Goal: Task Accomplishment & Management: Manage account settings

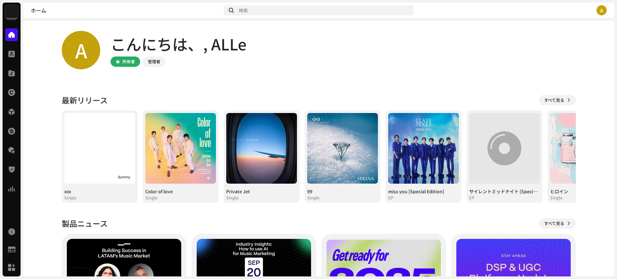
click at [8, 14] on img at bounding box center [11, 11] width 13 height 13
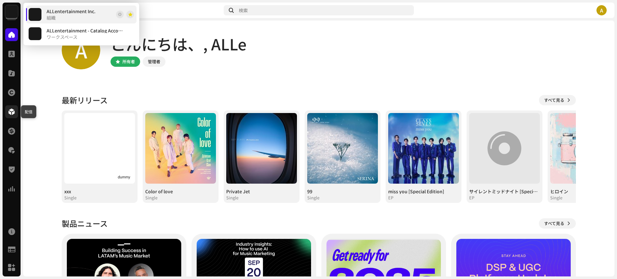
click at [16, 116] on div at bounding box center [11, 111] width 13 height 13
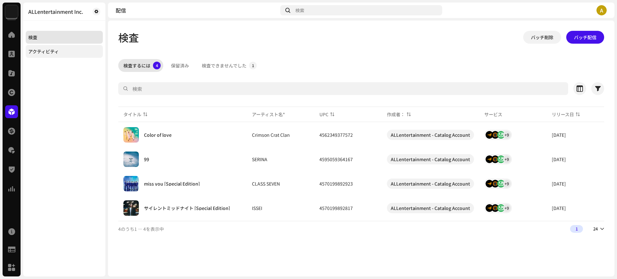
click at [58, 51] on div "アクティビティ" at bounding box center [43, 51] width 31 height 5
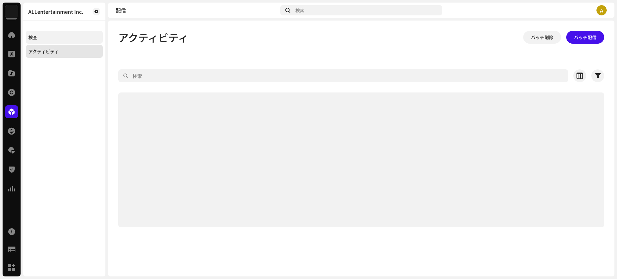
click at [56, 33] on div "検査" at bounding box center [64, 37] width 77 height 13
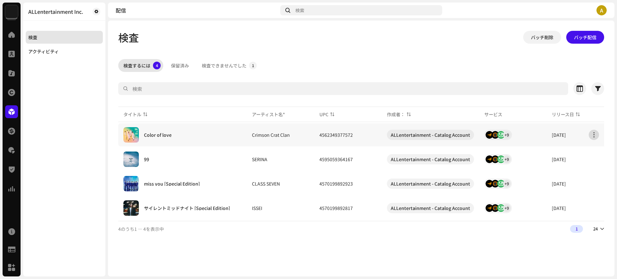
click at [595, 134] on span "button" at bounding box center [594, 134] width 5 height 5
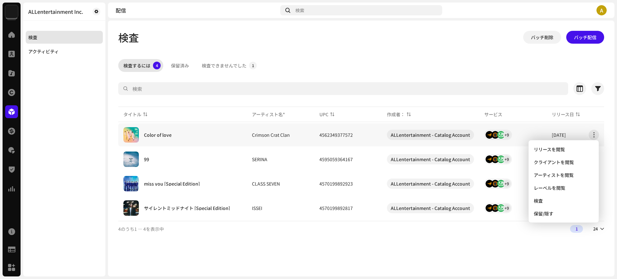
click at [182, 131] on div "Color of love" at bounding box center [182, 134] width 118 height 15
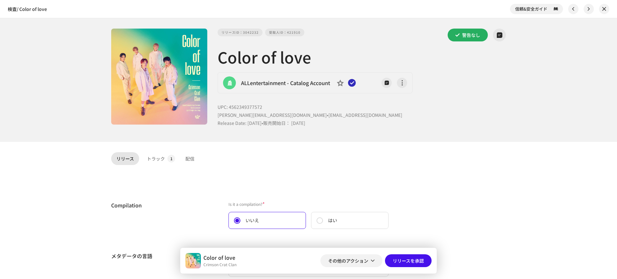
click at [441, 148] on div "検査 / Color of love 信頼&安全ガイド リリースID：3042232 受取人ID：421910 警告なし Color of love ALLe…" at bounding box center [308, 139] width 617 height 279
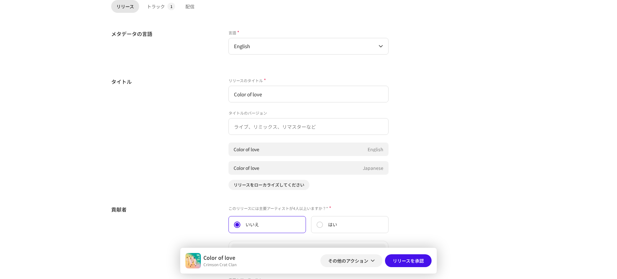
scroll to position [59, 0]
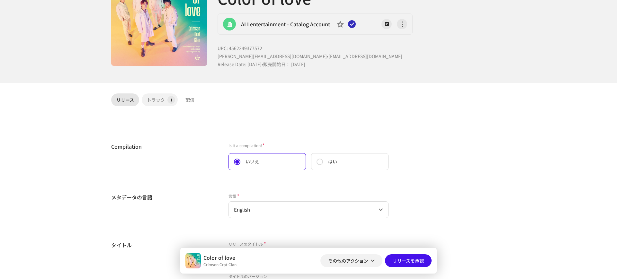
click at [156, 103] on div "トラック" at bounding box center [156, 100] width 18 height 13
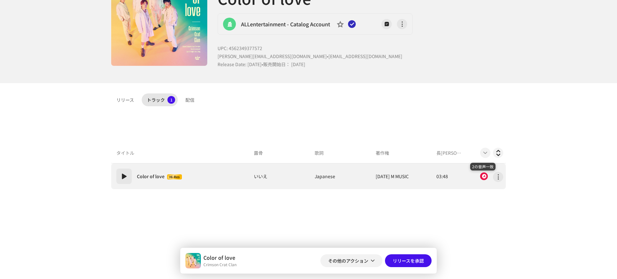
click at [484, 176] on div at bounding box center [484, 177] width 8 height 8
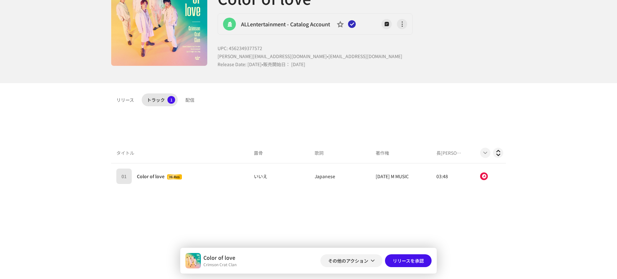
click at [435, 108] on div "音声認識： Remix/Sample 2 違反を避けるために、すべての結果には レビュー/視聴 が必要です。 リミックス/サンプル一致 Oldest firs…" at bounding box center [308, 139] width 617 height 279
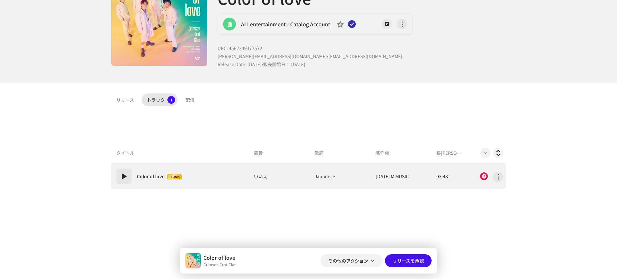
click at [224, 178] on td "01 Color of love Hi-Res" at bounding box center [181, 177] width 140 height 26
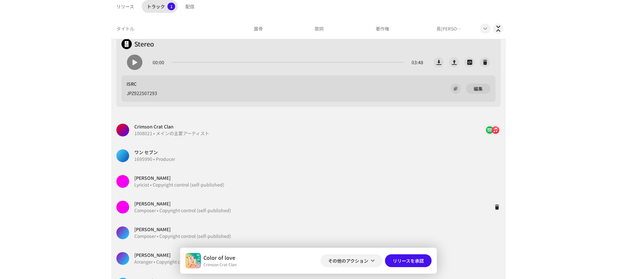
scroll to position [179, 0]
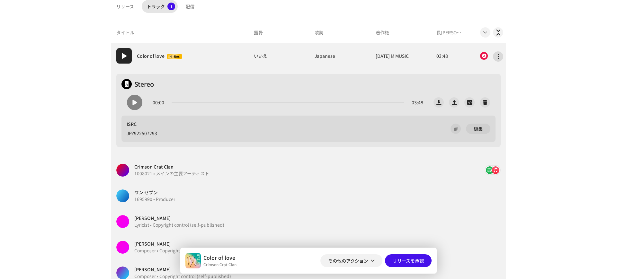
click at [499, 56] on button "button" at bounding box center [498, 56] width 10 height 10
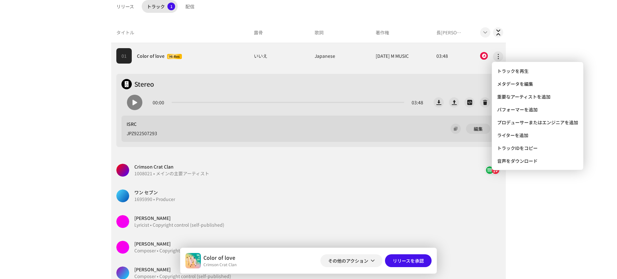
click at [544, 54] on div "検査 / Color of love 信頼&安全ガイド リリースID：3042232 受取人ID：421910 警告なし Color of love ALLe…" at bounding box center [308, 139] width 617 height 279
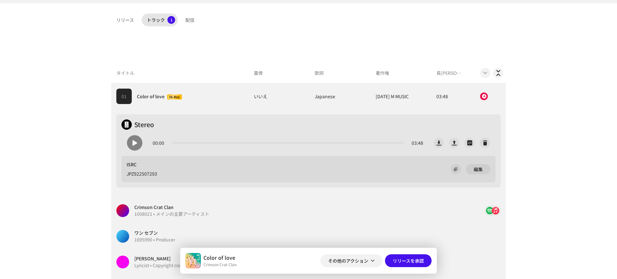
scroll to position [99, 0]
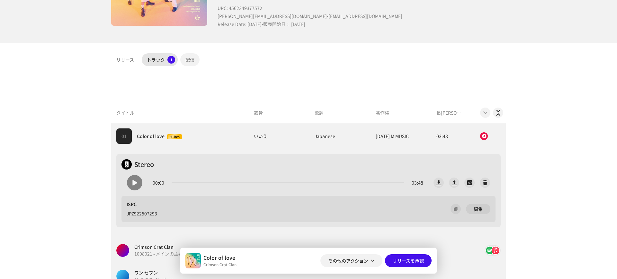
click at [192, 58] on div "配信" at bounding box center [189, 59] width 9 height 13
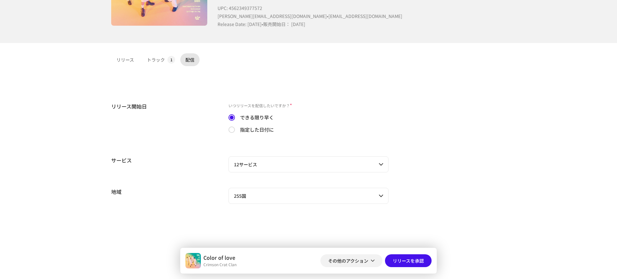
click at [257, 130] on label "指定した日付に" at bounding box center [257, 129] width 34 height 7
click at [235, 130] on input "指定した日付に" at bounding box center [231, 130] width 6 height 6
radio input "true"
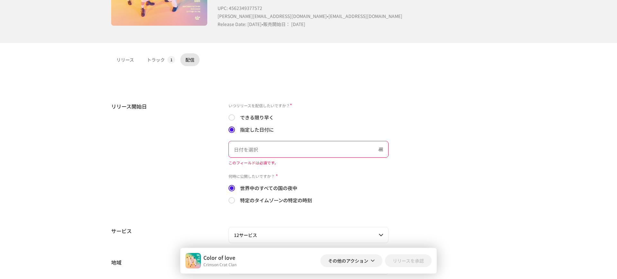
click at [305, 150] on input "text" at bounding box center [308, 149] width 160 height 17
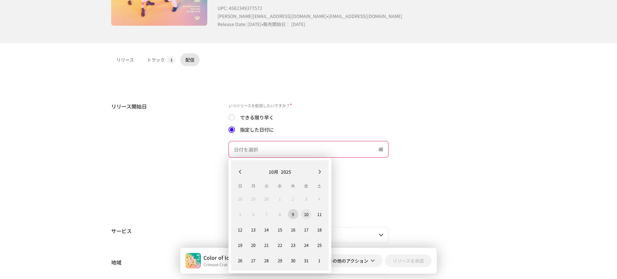
click at [301, 214] on span "10" at bounding box center [306, 214] width 10 height 10
type input "[DATE]"
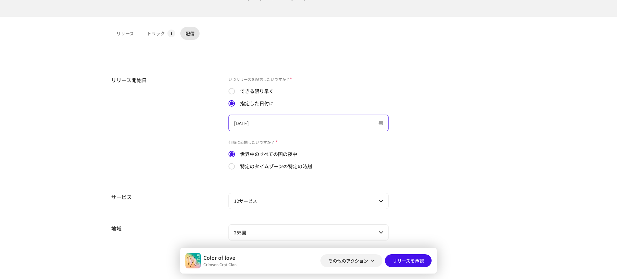
scroll to position [139, 0]
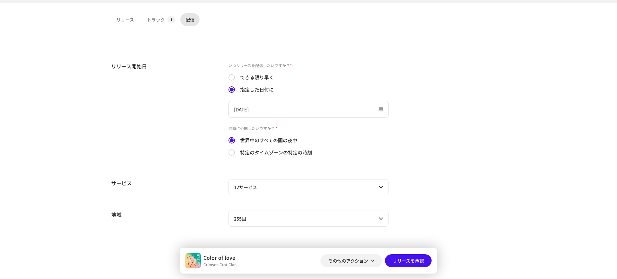
click at [284, 154] on label "特定のタイムゾーンの特定の時刻" at bounding box center [276, 152] width 72 height 7
click at [235, 154] on input "特定のタイムゾーンの特定の時刻" at bounding box center [231, 152] width 6 height 6
radio input "true"
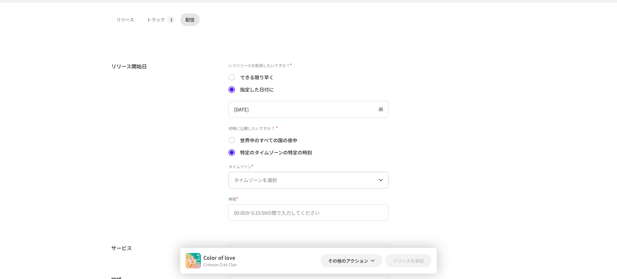
click at [295, 182] on span "タイムゾーンを選択" at bounding box center [306, 180] width 145 height 16
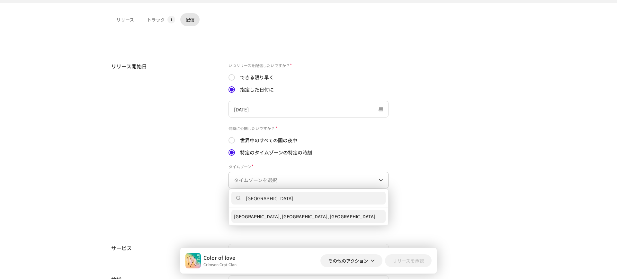
type input "[GEOGRAPHIC_DATA]"
click at [258, 216] on span "[GEOGRAPHIC_DATA], [GEOGRAPHIC_DATA], [GEOGRAPHIC_DATA]" at bounding box center [304, 216] width 141 height 6
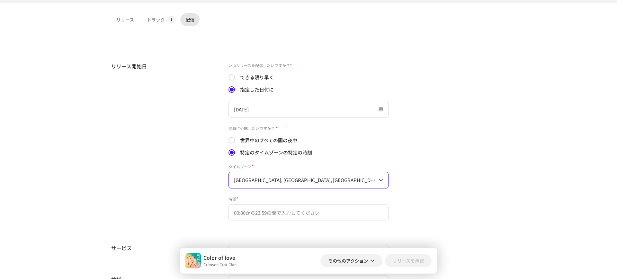
scroll to position [179, 0]
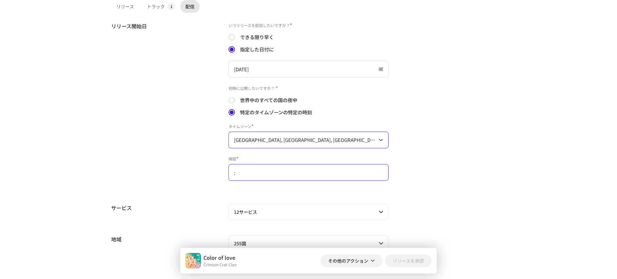
click at [310, 175] on input ":" at bounding box center [308, 172] width 160 height 17
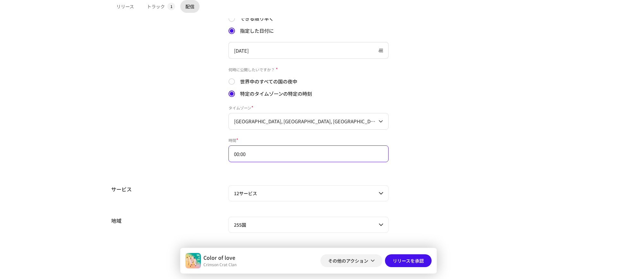
type input "00:00"
click at [382, 196] on p-accordion-header "12サービス" at bounding box center [308, 193] width 160 height 16
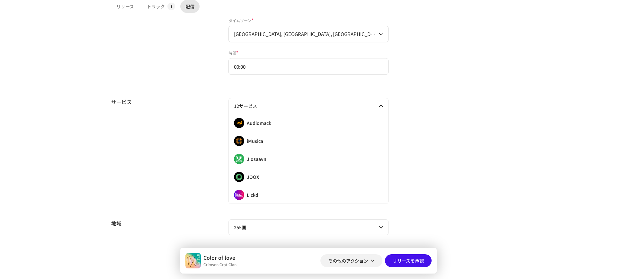
scroll to position [288, 0]
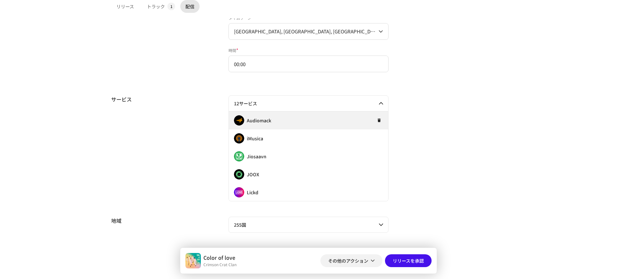
drag, startPoint x: 385, startPoint y: 123, endPoint x: 384, endPoint y: 129, distance: 5.5
click at [384, 129] on div "Audiomack" at bounding box center [308, 121] width 159 height 18
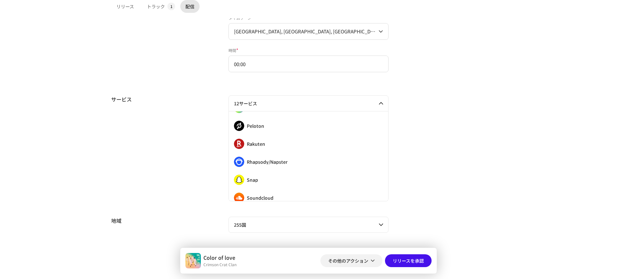
scroll to position [126, 0]
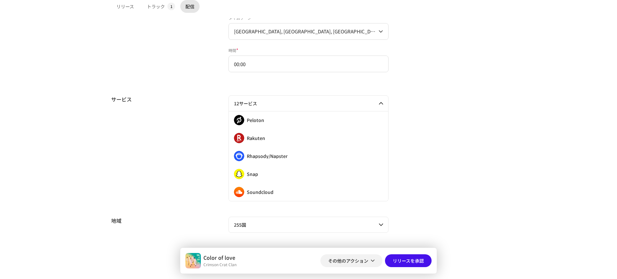
click at [457, 152] on div "サービス 12サービス Audiomack iMusica Jiosaavn [PERSON_NAME] Lickd Mixcloud Nuuday Pelo…" at bounding box center [308, 148] width 395 height 106
click at [421, 260] on span "リリースを承認" at bounding box center [408, 261] width 31 height 13
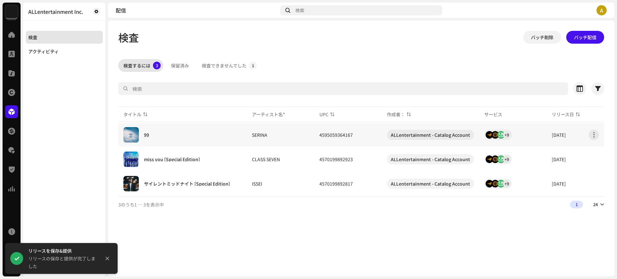
click at [194, 130] on div "99" at bounding box center [182, 134] width 118 height 15
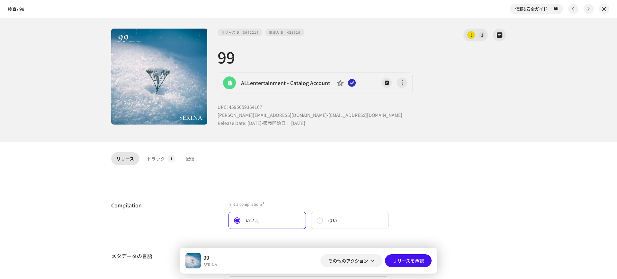
click at [356, 153] on div "リリース トラック 1 配信" at bounding box center [308, 158] width 395 height 13
click at [156, 160] on div "トラック" at bounding box center [156, 158] width 18 height 13
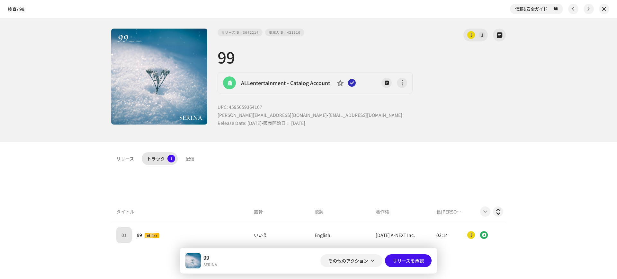
scroll to position [80, 0]
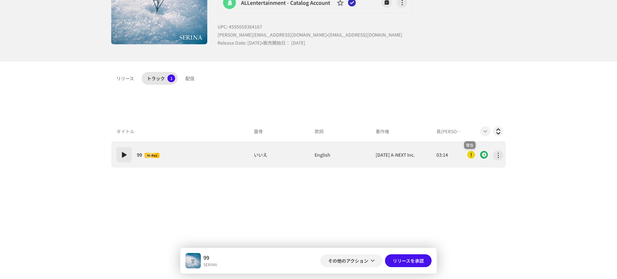
click at [470, 157] on div at bounding box center [471, 155] width 8 height 8
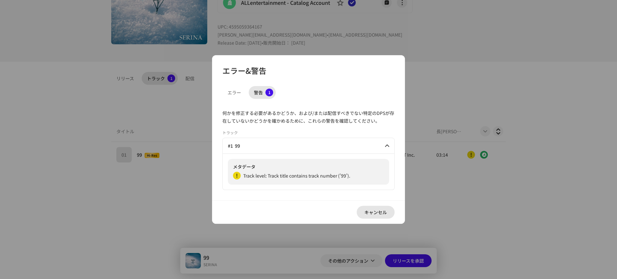
click at [366, 213] on span "キャンセル" at bounding box center [375, 212] width 22 height 13
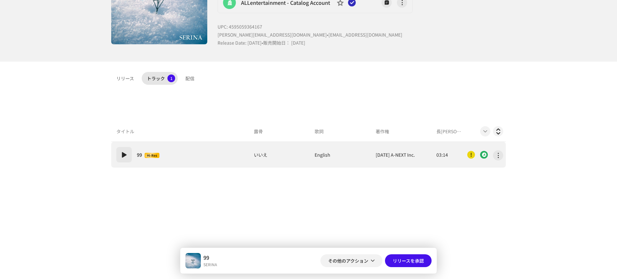
click at [192, 159] on td "01 99 Hi-Res" at bounding box center [181, 155] width 140 height 26
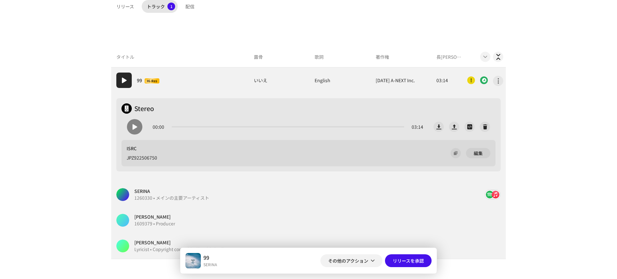
scroll to position [141, 0]
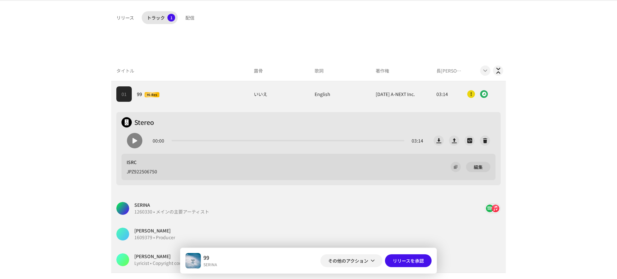
drag, startPoint x: 587, startPoint y: 148, endPoint x: 579, endPoint y: 147, distance: 7.8
click at [586, 148] on div "検査 / 99 信頼&安全ガイド リリースID：3042214 受取人ID：421910 1 99 ALLentertainment - Catalog Ac…" at bounding box center [308, 139] width 617 height 279
click at [195, 20] on p-tab "配信" at bounding box center [189, 17] width 19 height 13
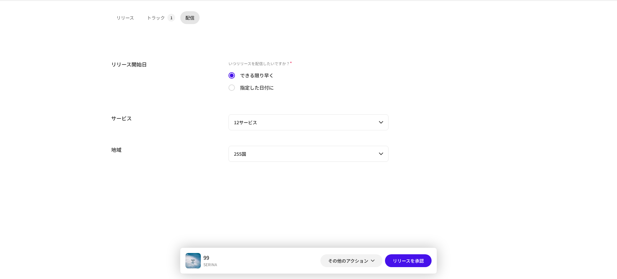
click at [256, 87] on label "指定した日付に" at bounding box center [257, 87] width 34 height 7
click at [235, 87] on input "指定した日付に" at bounding box center [231, 88] width 6 height 6
radio input "true"
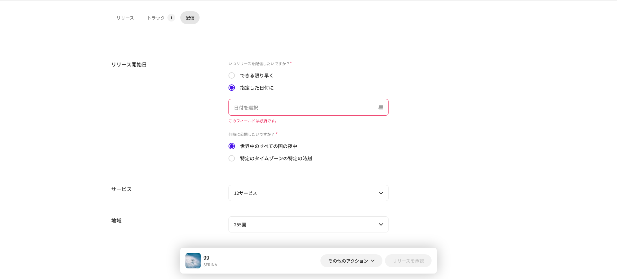
click at [273, 106] on input "text" at bounding box center [308, 107] width 160 height 17
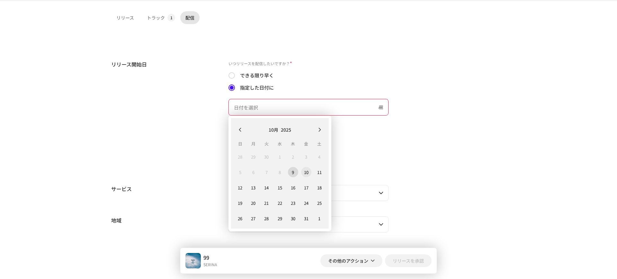
click at [310, 173] on span "10" at bounding box center [306, 172] width 10 height 10
type input "[DATE]"
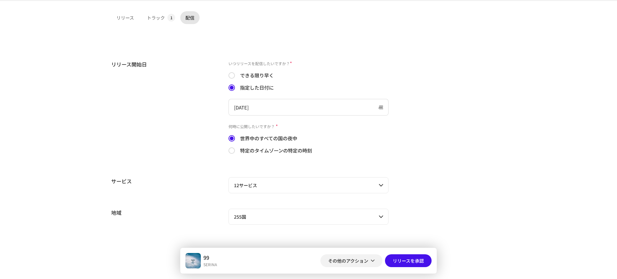
click at [279, 149] on label "特定のタイムゾーンの特定の時刻" at bounding box center [276, 150] width 72 height 7
click at [235, 149] on input "特定のタイムゾーンの特定の時刻" at bounding box center [231, 150] width 6 height 6
radio input "true"
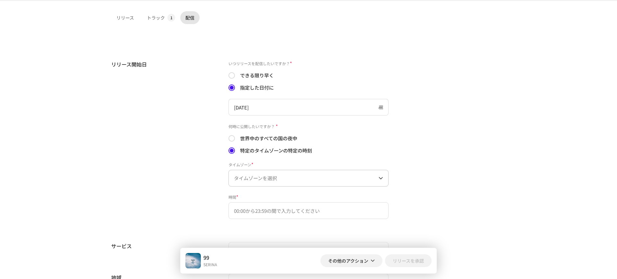
click at [319, 178] on span "タイムゾーンを選択" at bounding box center [306, 178] width 145 height 16
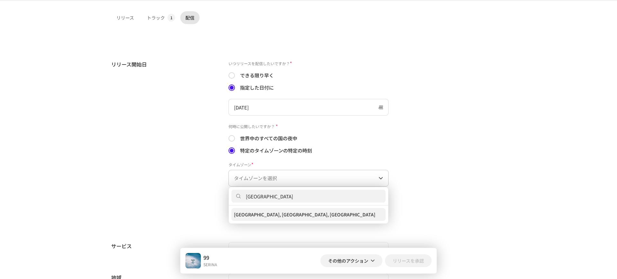
type input "[GEOGRAPHIC_DATA]"
click at [276, 212] on span "[GEOGRAPHIC_DATA], [GEOGRAPHIC_DATA], [GEOGRAPHIC_DATA]" at bounding box center [304, 214] width 141 height 6
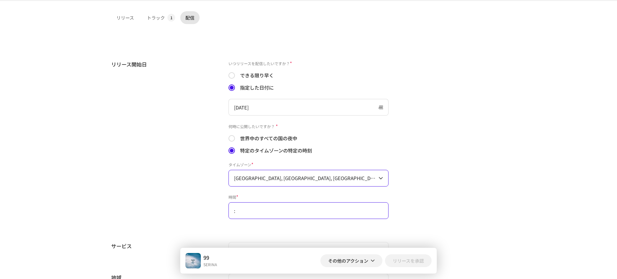
click at [274, 215] on input ":" at bounding box center [308, 210] width 160 height 17
type input "00:00"
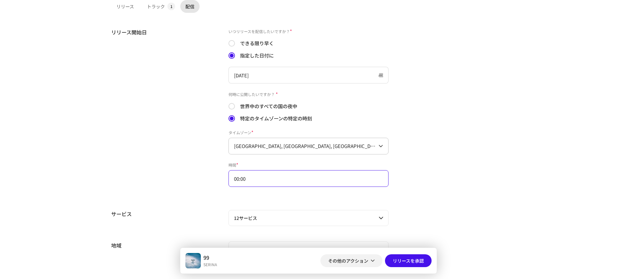
scroll to position [198, 0]
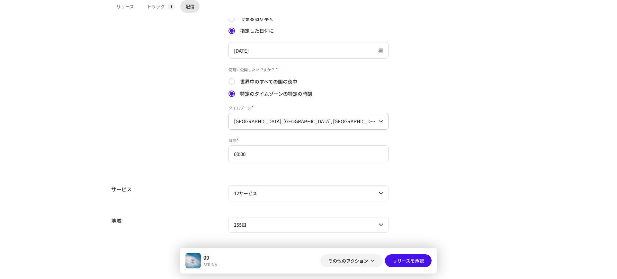
click at [335, 199] on p-accordion-header "12サービス" at bounding box center [308, 193] width 160 height 16
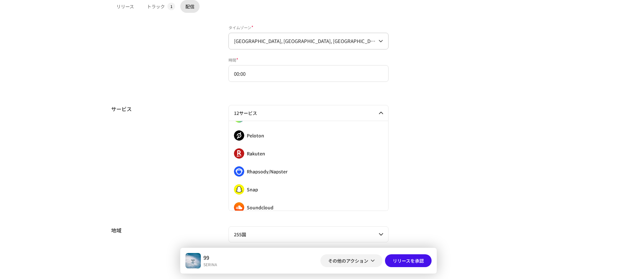
scroll to position [126, 0]
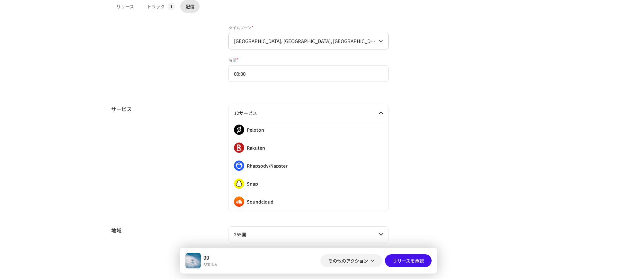
click at [443, 146] on div "サービス 12サービス Audiomack iMusica Jiosaavn [PERSON_NAME] Lickd Mixcloud Nuuday Pelo…" at bounding box center [308, 158] width 395 height 106
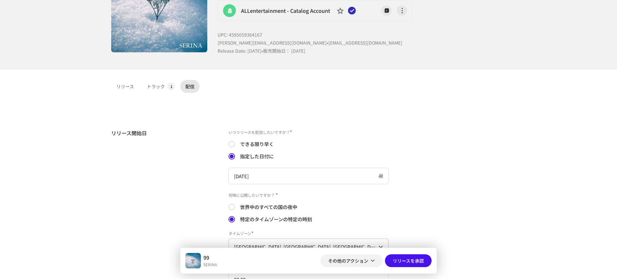
scroll to position [0, 0]
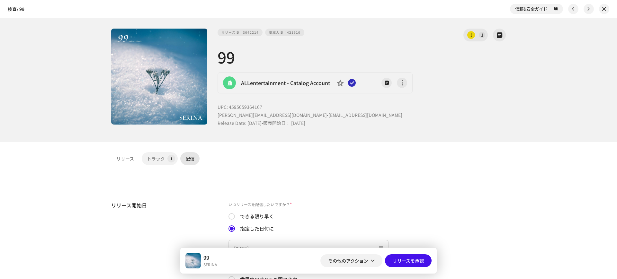
click at [156, 158] on div "トラック" at bounding box center [156, 158] width 18 height 13
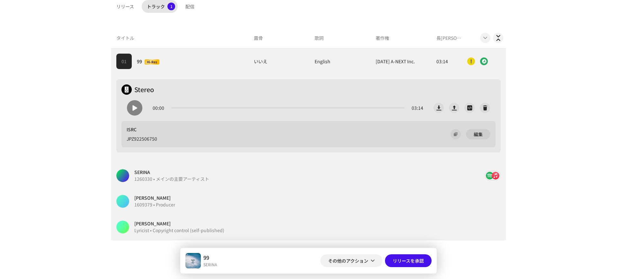
scroll to position [181, 0]
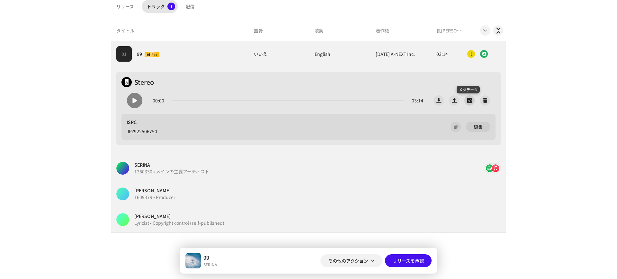
click at [469, 98] on span "button" at bounding box center [469, 100] width 5 height 5
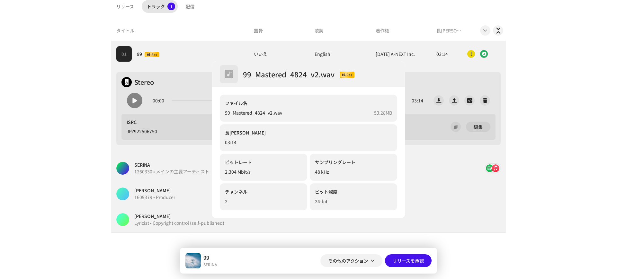
click at [516, 99] on div "99_Mastered_4824_v2.wav Hi-Res ファイル名 99_Mastered_4824_v2.wav 53.28MB 長さ 03:14 ビ…" at bounding box center [308, 139] width 617 height 279
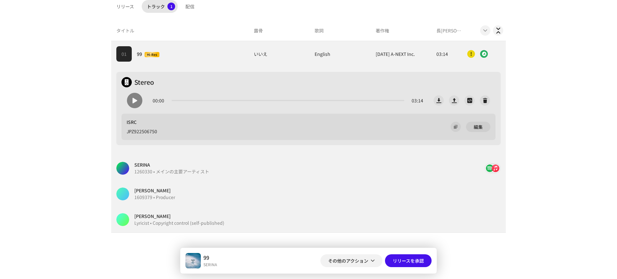
click at [442, 168] on div "SERINA 1260330 • メインの主要アーティスト" at bounding box center [300, 168] width 368 height 23
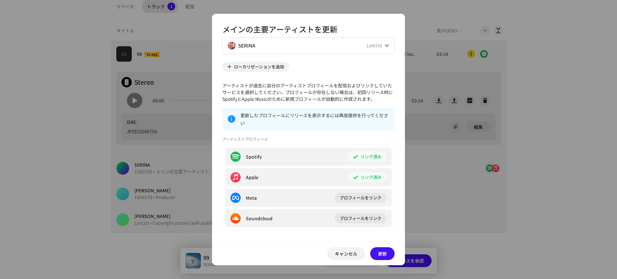
scroll to position [22, 0]
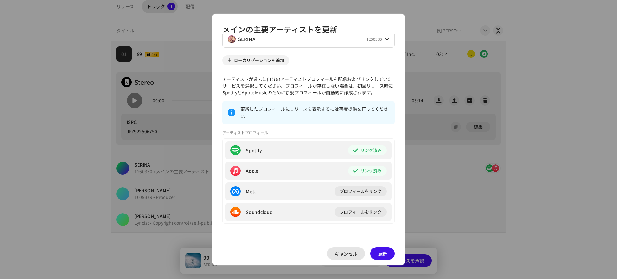
click at [338, 256] on span "キャンセル" at bounding box center [346, 253] width 22 height 13
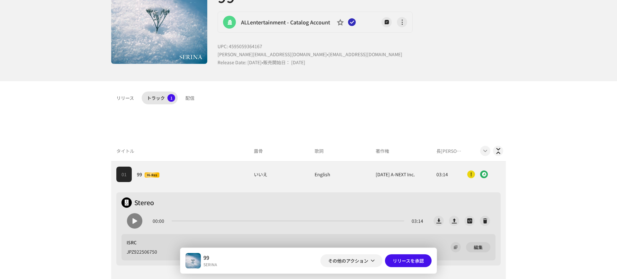
scroll to position [21, 0]
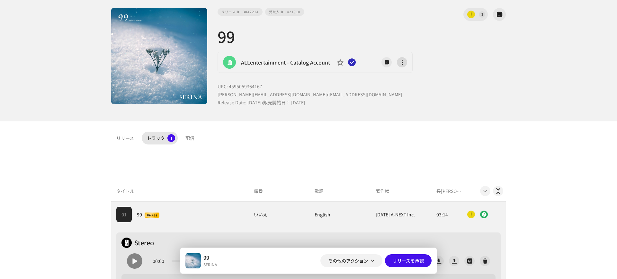
click at [400, 60] on span "button" at bounding box center [402, 62] width 5 height 5
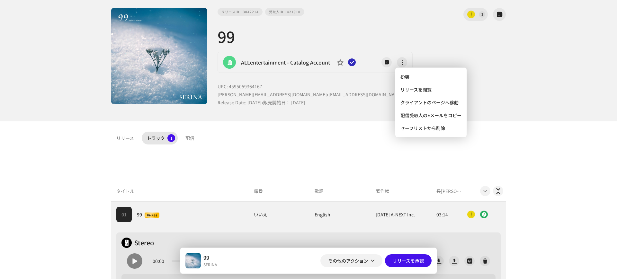
click at [525, 130] on div "検査 / 99 信頼&安全ガイド リリースID：3042214 受取人ID：421910 1 99 ALLentertainment - Catalog Ac…" at bounding box center [308, 139] width 617 height 279
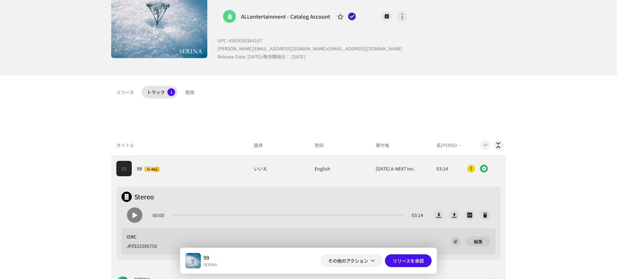
scroll to position [101, 0]
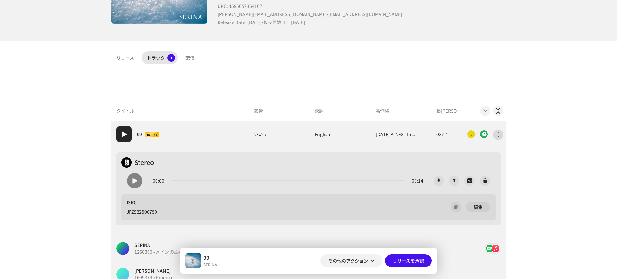
click at [493, 134] on button "button" at bounding box center [498, 135] width 10 height 10
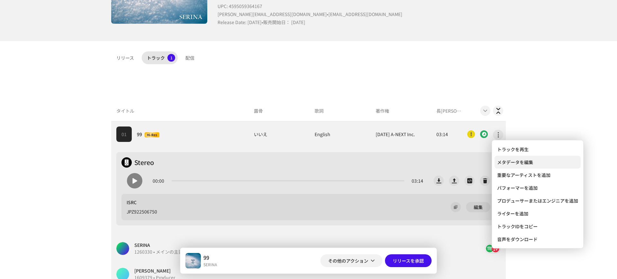
click at [530, 168] on div "メタデータを編集" at bounding box center [538, 162] width 86 height 13
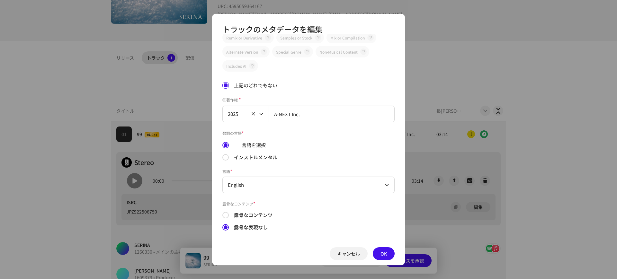
scroll to position [215, 0]
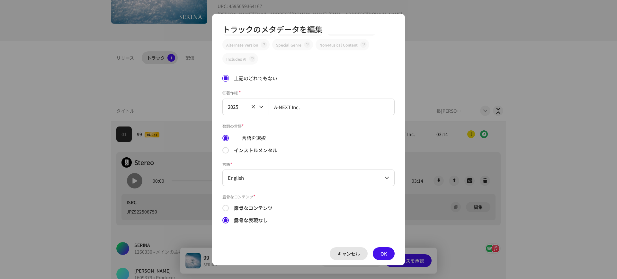
click at [353, 251] on span "キャンセル" at bounding box center [348, 253] width 22 height 13
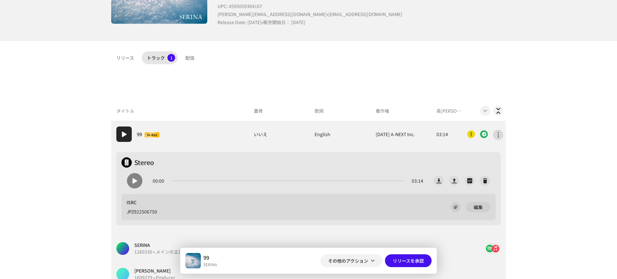
click at [496, 135] on span "button" at bounding box center [498, 134] width 5 height 5
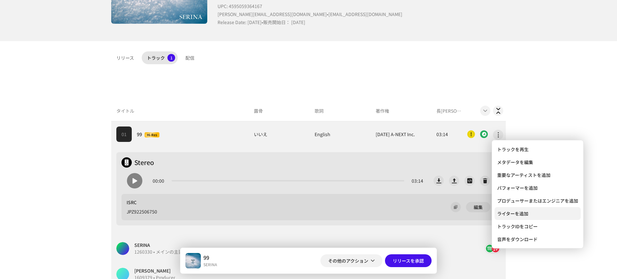
click at [509, 212] on span "ライターを追加" at bounding box center [512, 213] width 31 height 5
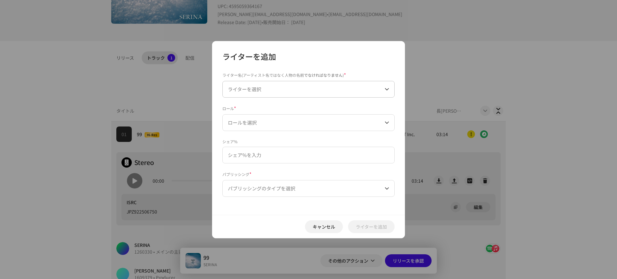
click at [266, 85] on span "ライターを選択" at bounding box center [306, 89] width 157 height 16
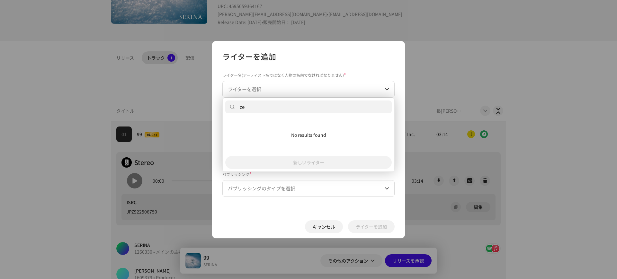
type input "z"
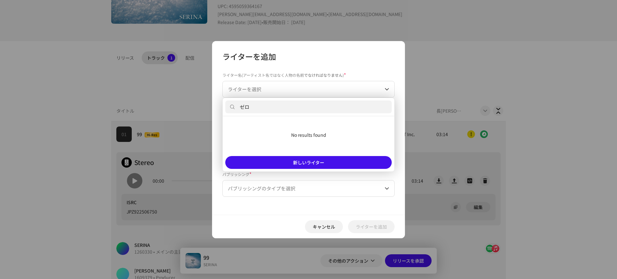
type input "ゼ"
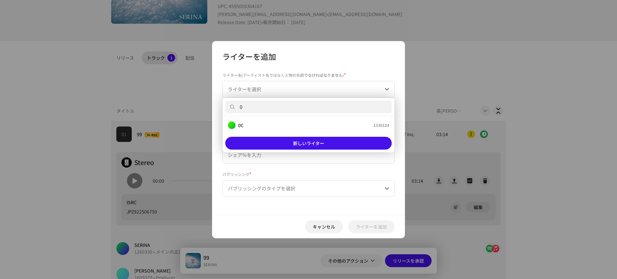
type input "0"
click at [312, 127] on div "0C 1330124" at bounding box center [308, 125] width 161 height 8
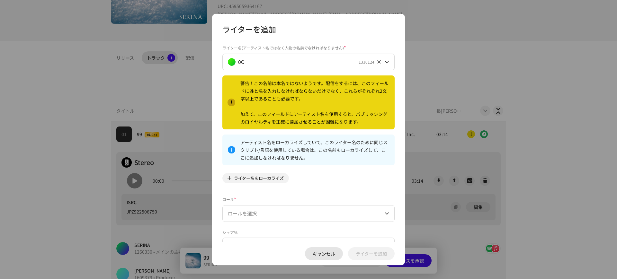
click at [323, 250] on span "キャンセル" at bounding box center [324, 253] width 22 height 13
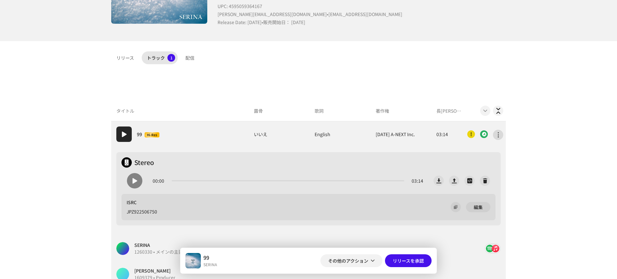
click at [493, 133] on button "button" at bounding box center [498, 135] width 10 height 10
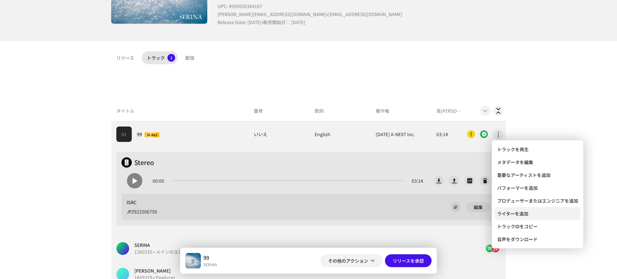
click at [518, 211] on span "ライターを追加" at bounding box center [512, 213] width 31 height 5
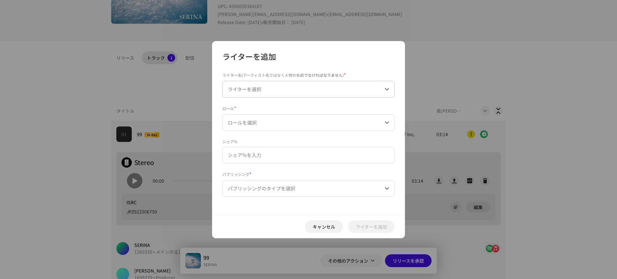
click at [260, 88] on span "ライターを選択" at bounding box center [244, 89] width 33 height 7
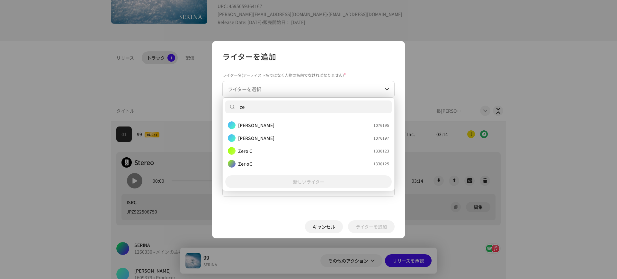
type input "z"
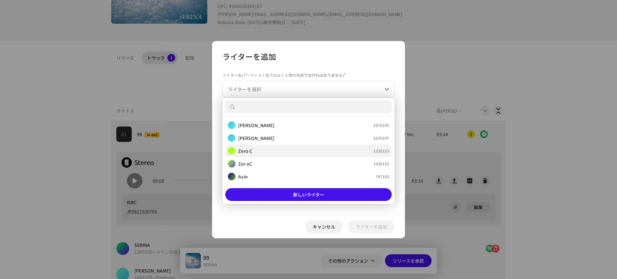
click at [245, 150] on strong "Zero C" at bounding box center [245, 151] width 14 height 6
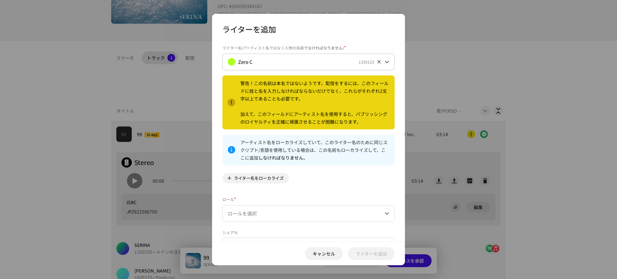
click at [377, 60] on icon at bounding box center [379, 62] width 4 height 4
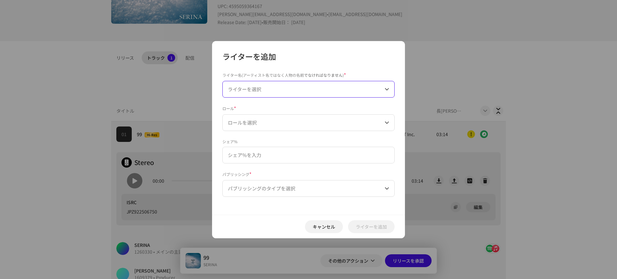
click at [290, 89] on span "ライターを選択" at bounding box center [306, 89] width 157 height 16
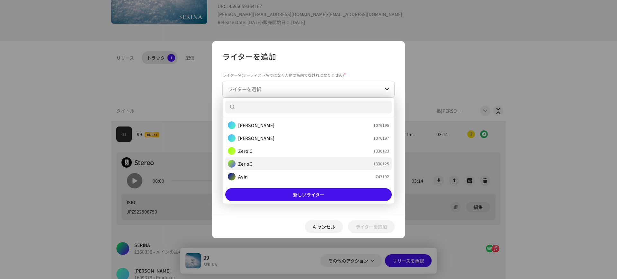
click at [246, 164] on strong "Zer oC" at bounding box center [245, 164] width 14 height 6
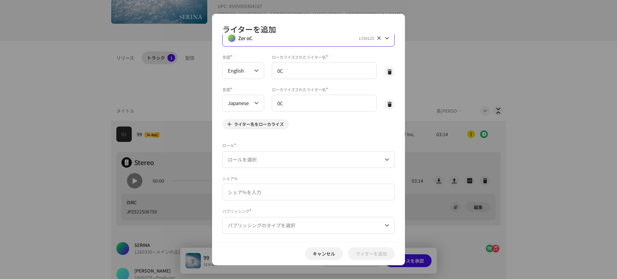
scroll to position [34, 0]
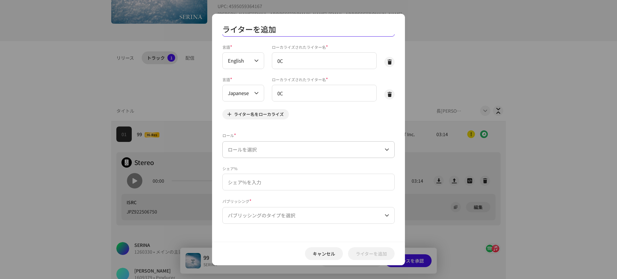
click at [287, 149] on span "ロールを選択" at bounding box center [306, 150] width 157 height 16
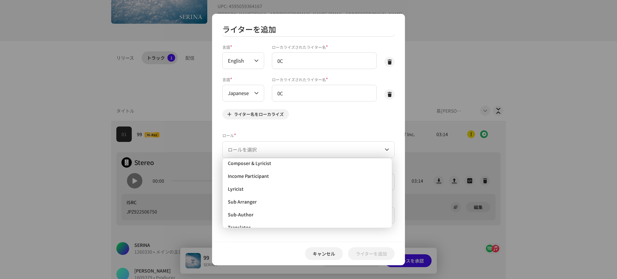
scroll to position [24, 0]
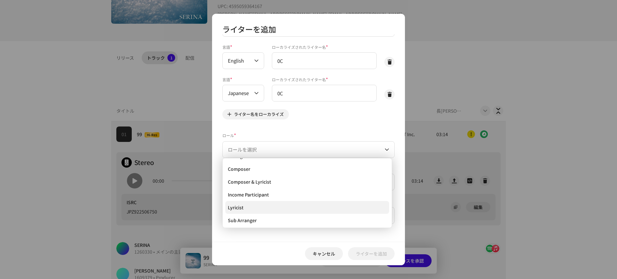
click at [237, 207] on span "Lyricist" at bounding box center [236, 207] width 16 height 6
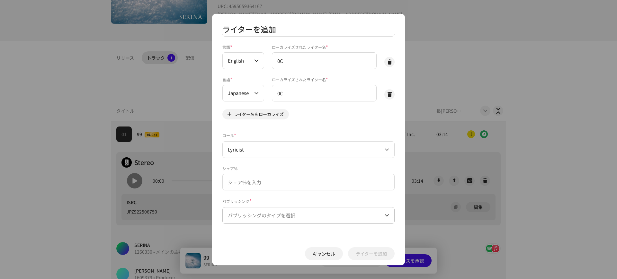
click at [251, 214] on span "パブリッシングのタイプを選択" at bounding box center [306, 216] width 157 height 16
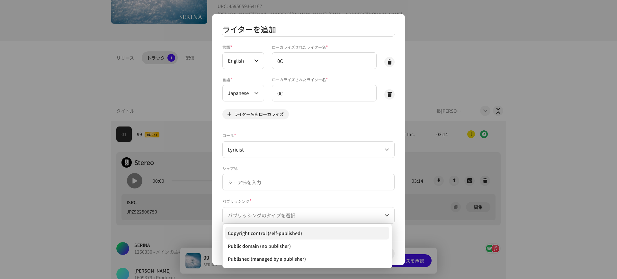
click at [262, 230] on span "Copyright control (self-published)" at bounding box center [265, 233] width 74 height 6
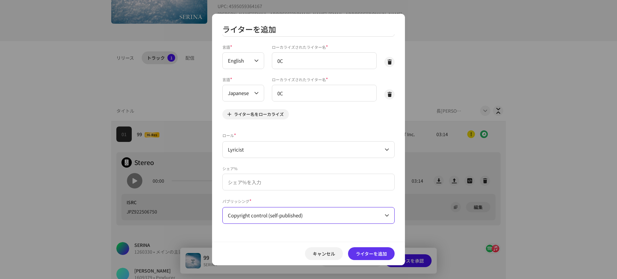
click at [365, 252] on span "ライターを追加" at bounding box center [371, 253] width 31 height 13
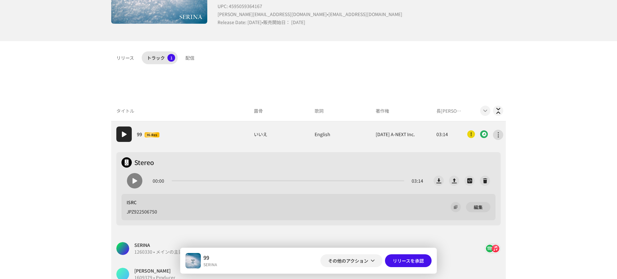
click at [494, 131] on button "button" at bounding box center [498, 135] width 10 height 10
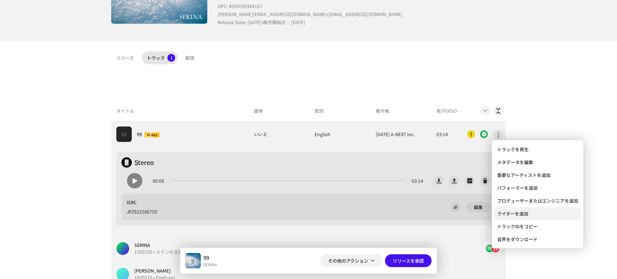
click at [513, 215] on span "ライターを追加" at bounding box center [512, 213] width 31 height 5
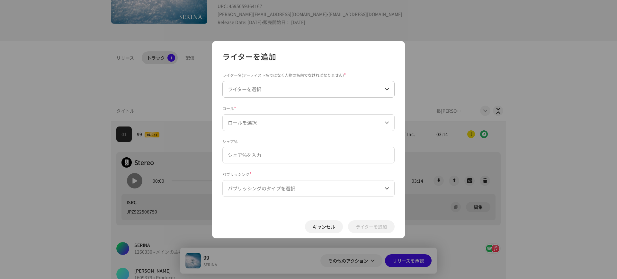
click at [280, 89] on span "ライターを選択" at bounding box center [306, 89] width 157 height 16
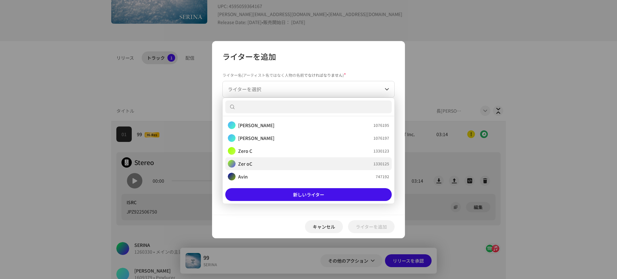
click at [248, 158] on li "Zer oC 1330125" at bounding box center [308, 163] width 166 height 13
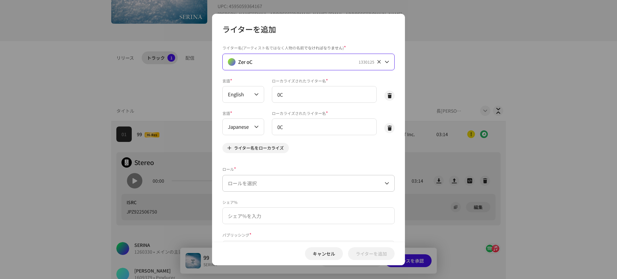
click at [284, 181] on span "ロールを選択" at bounding box center [306, 183] width 157 height 16
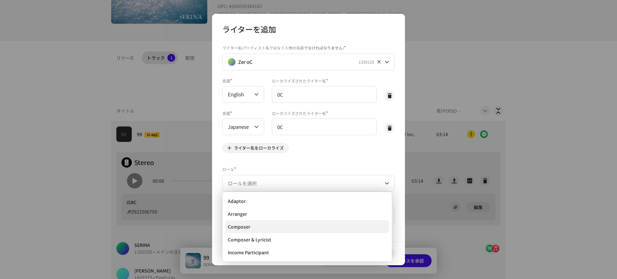
click at [266, 226] on li "Composer" at bounding box center [307, 226] width 164 height 13
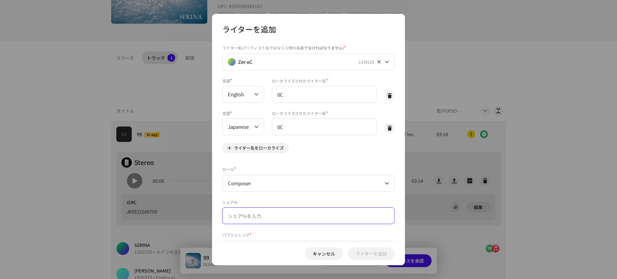
click at [273, 211] on input at bounding box center [308, 216] width 172 height 17
click at [282, 206] on div "シェア%" at bounding box center [308, 212] width 172 height 25
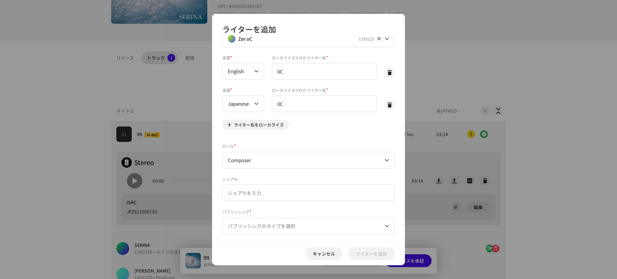
scroll to position [34, 0]
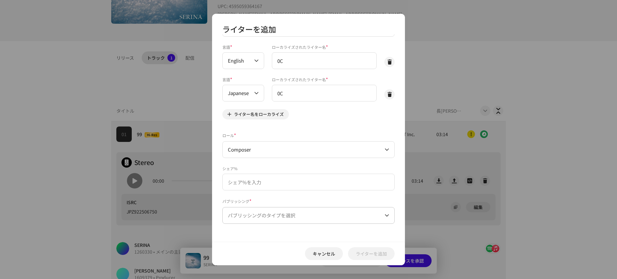
click at [265, 221] on span "パブリッシングのタイプを選択" at bounding box center [306, 216] width 157 height 16
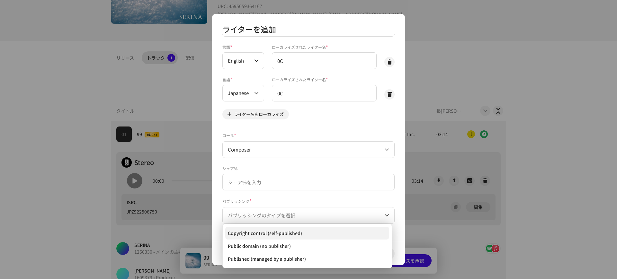
click at [264, 228] on li "Copyright control (self-published)" at bounding box center [307, 233] width 164 height 13
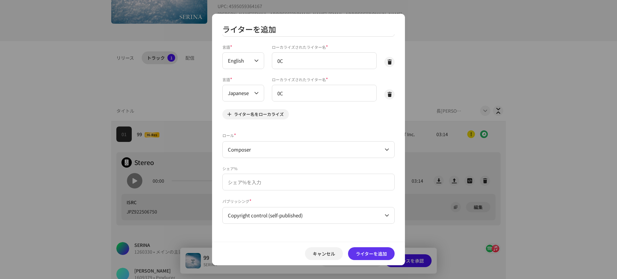
click at [363, 250] on span "ライターを追加" at bounding box center [371, 253] width 31 height 13
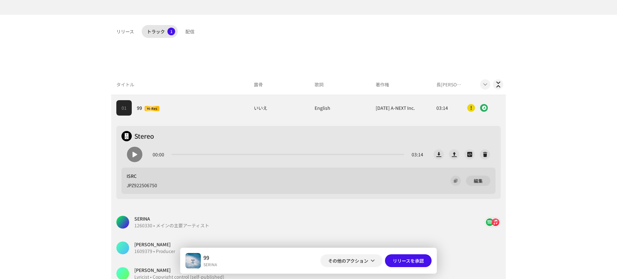
scroll to position [141, 0]
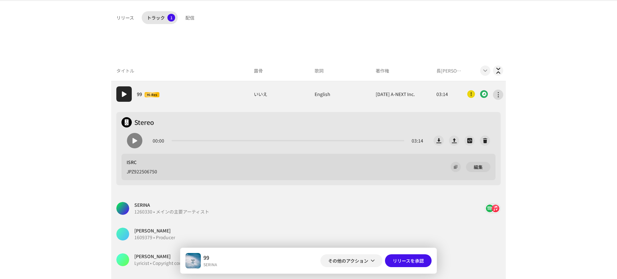
click at [499, 95] on span "button" at bounding box center [498, 94] width 5 height 5
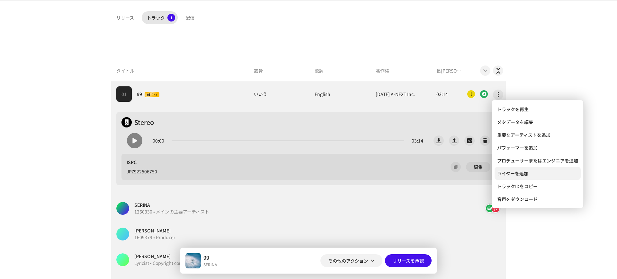
click at [513, 173] on span "ライターを追加" at bounding box center [512, 173] width 31 height 5
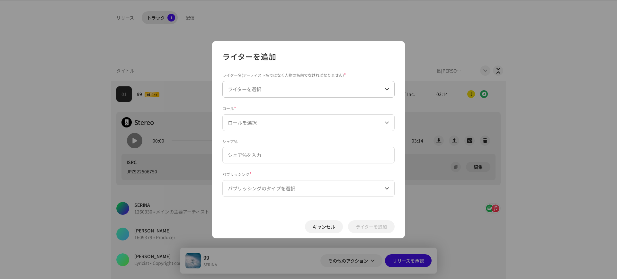
click at [296, 85] on span "ライターを選択" at bounding box center [306, 89] width 157 height 16
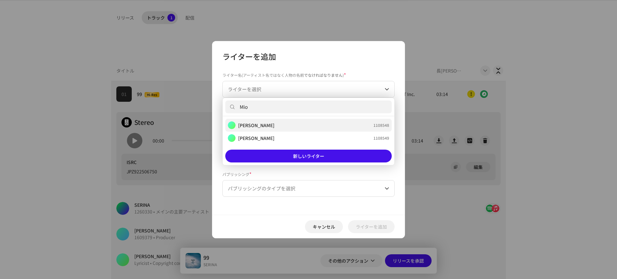
type input "Mio"
click at [274, 122] on div "[PERSON_NAME] 1108548" at bounding box center [308, 125] width 161 height 8
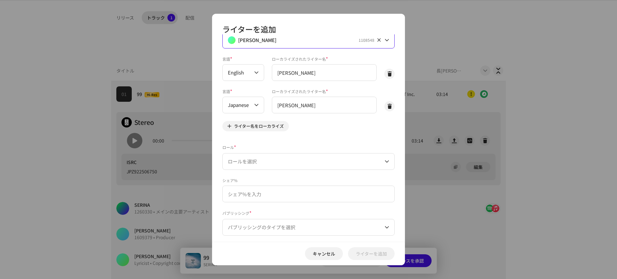
scroll to position [34, 0]
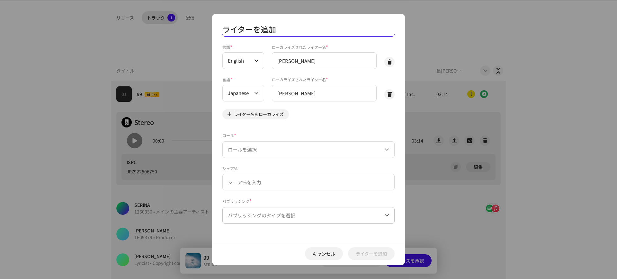
click at [299, 211] on span "パブリッシングのタイプを選択" at bounding box center [306, 216] width 157 height 16
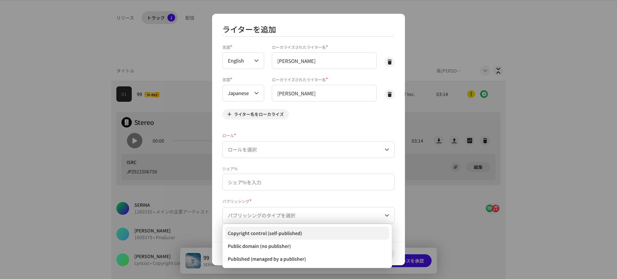
click at [279, 233] on span "Copyright control (self-published)" at bounding box center [265, 233] width 74 height 6
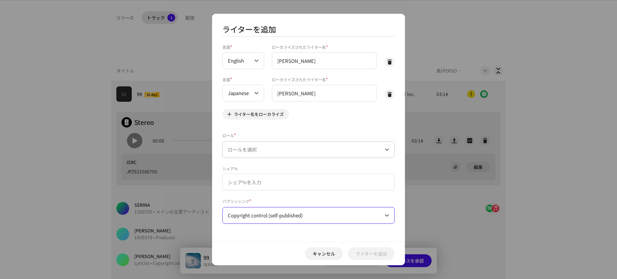
click at [268, 142] on span "ロールを選択" at bounding box center [306, 150] width 157 height 16
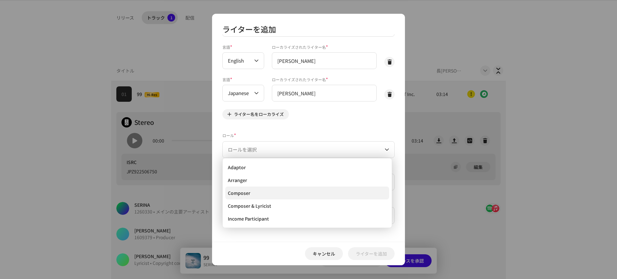
click at [242, 191] on span "Composer" at bounding box center [239, 193] width 22 height 6
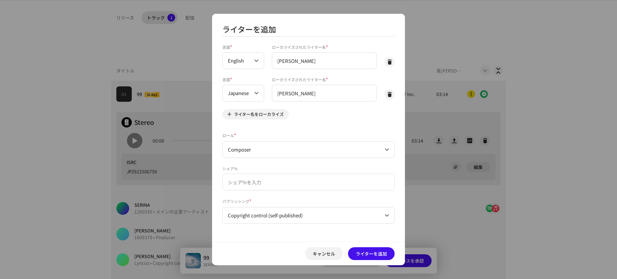
click at [376, 256] on span "ライターを追加" at bounding box center [371, 253] width 31 height 13
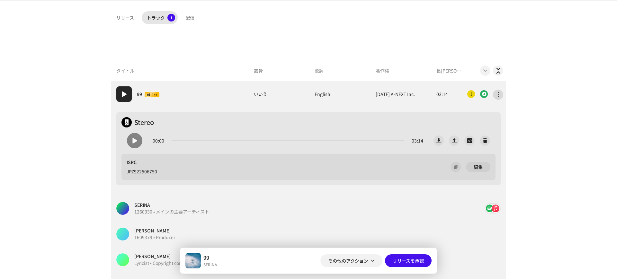
click at [498, 91] on button "button" at bounding box center [498, 95] width 10 height 10
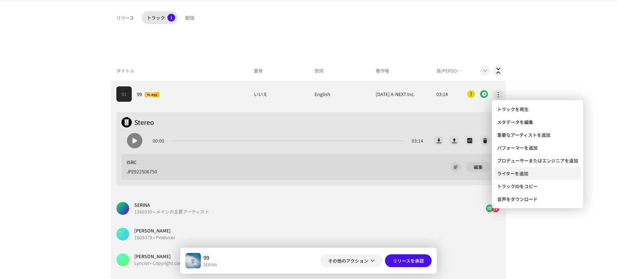
click at [514, 169] on div "ライターを追加" at bounding box center [538, 173] width 86 height 13
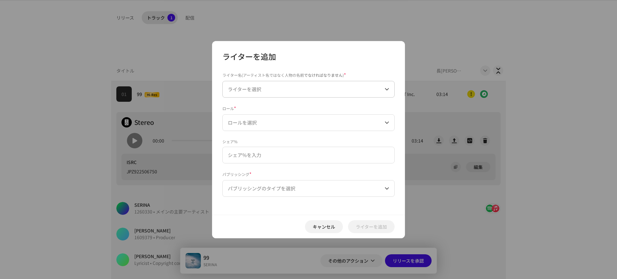
click at [345, 91] on span "ライターを選択" at bounding box center [306, 89] width 157 height 16
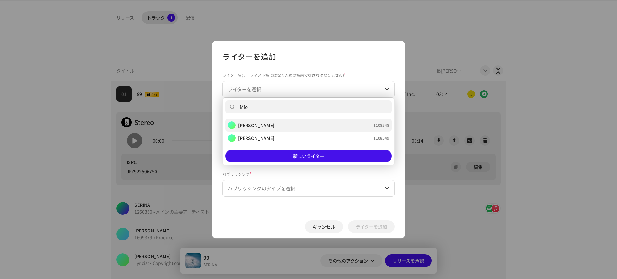
type input "Mio"
click at [358, 130] on li "[PERSON_NAME] 1108548" at bounding box center [308, 125] width 166 height 13
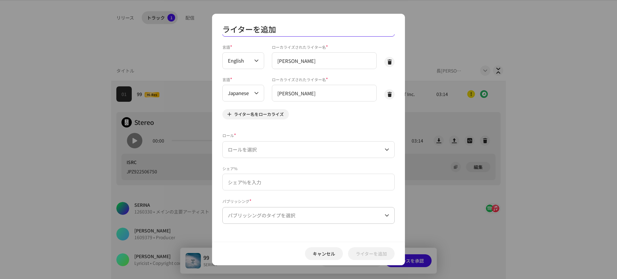
click at [312, 218] on span "パブリッシングのタイプを選択" at bounding box center [306, 216] width 157 height 16
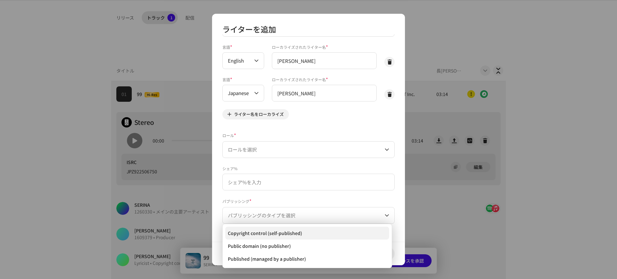
click at [302, 231] on li "Copyright control (self-published)" at bounding box center [307, 233] width 164 height 13
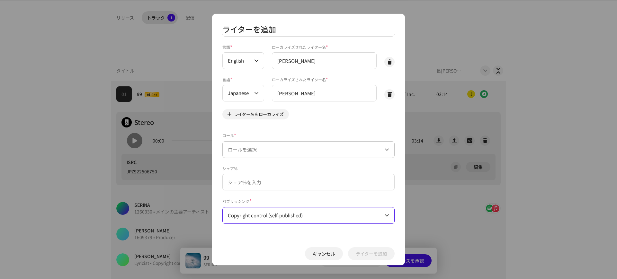
click at [301, 149] on span "ロールを選択" at bounding box center [306, 150] width 157 height 16
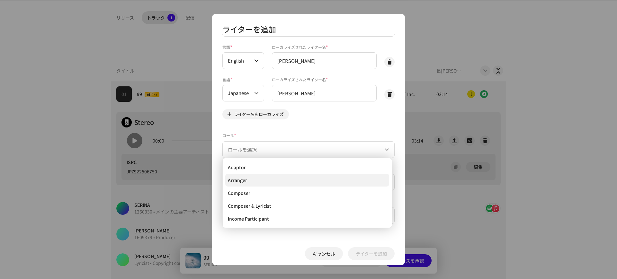
click at [280, 183] on li "Arranger" at bounding box center [307, 180] width 164 height 13
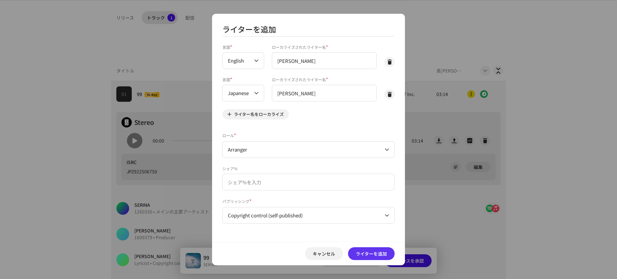
click at [373, 251] on span "ライターを追加" at bounding box center [371, 253] width 31 height 13
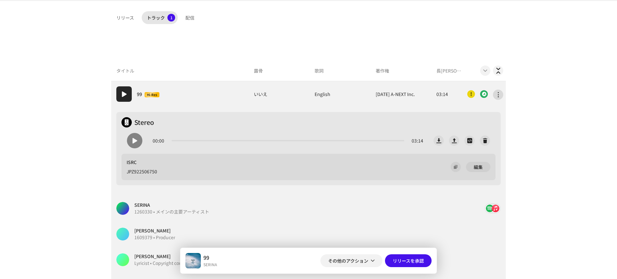
click at [500, 94] on button "button" at bounding box center [498, 95] width 10 height 10
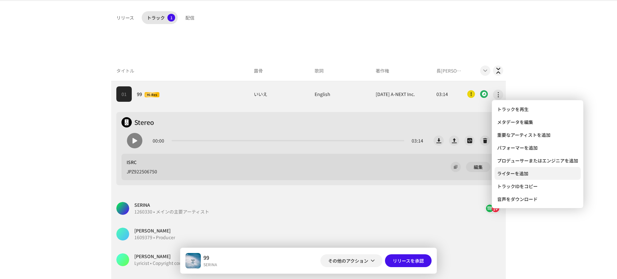
click at [514, 174] on span "ライターを追加" at bounding box center [512, 173] width 31 height 5
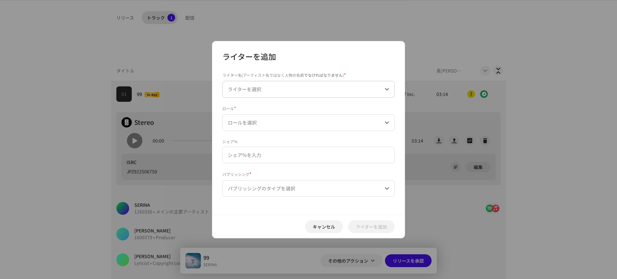
click at [266, 83] on span "ライターを選択" at bounding box center [306, 89] width 157 height 16
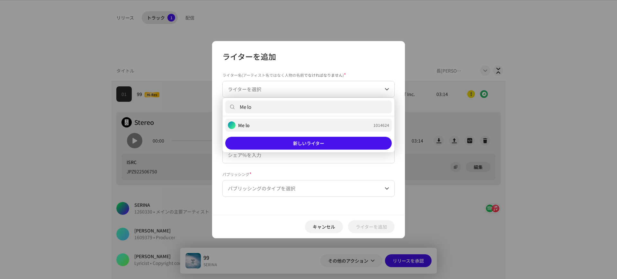
type input "Me lo"
click at [289, 131] on li "Me lo 1014624" at bounding box center [308, 125] width 166 height 13
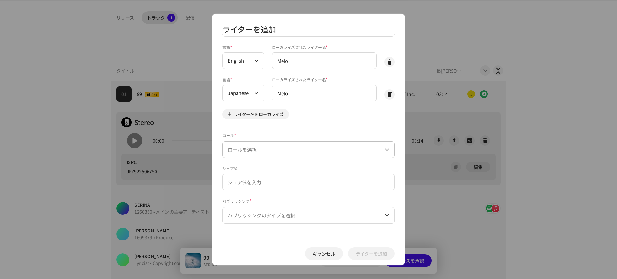
click at [265, 151] on span "ロールを選択" at bounding box center [306, 150] width 157 height 16
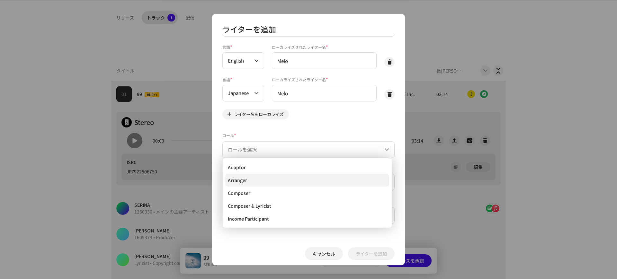
click at [255, 179] on li "Arranger" at bounding box center [307, 180] width 164 height 13
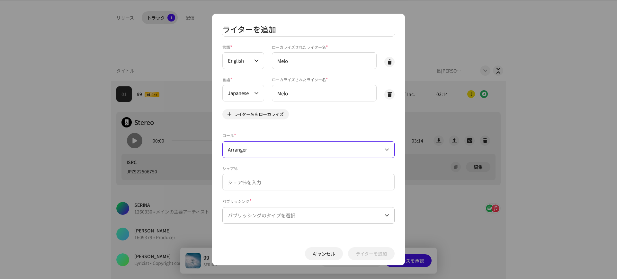
click at [264, 217] on span "パブリッシングのタイプを選択" at bounding box center [306, 216] width 157 height 16
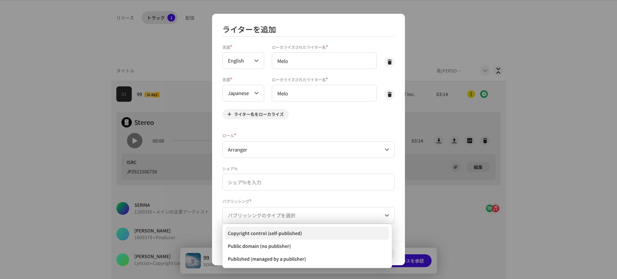
click at [264, 236] on span "Copyright control (self-published)" at bounding box center [265, 233] width 74 height 6
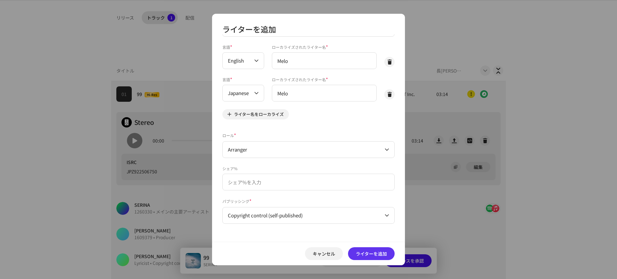
click at [378, 252] on span "ライターを追加" at bounding box center [371, 253] width 31 height 13
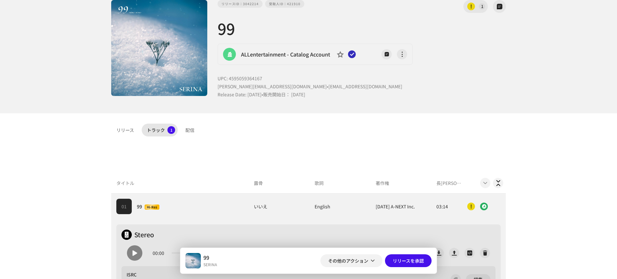
scroll to position [0, 0]
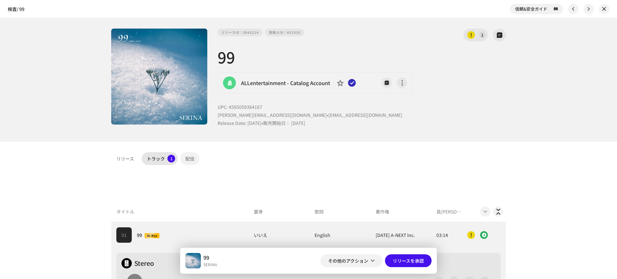
click at [192, 157] on div "配信" at bounding box center [189, 158] width 9 height 13
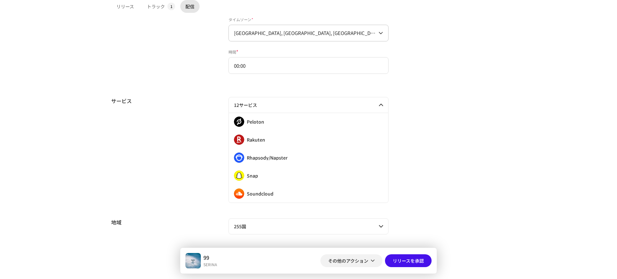
scroll to position [288, 0]
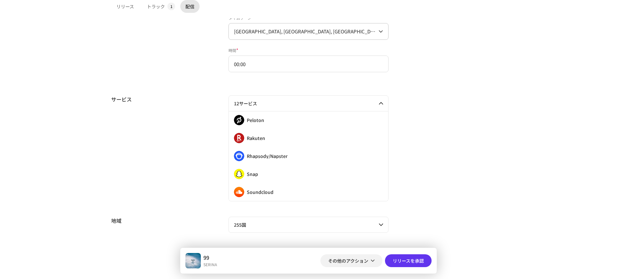
click at [418, 261] on span "リリースを承認" at bounding box center [408, 261] width 31 height 13
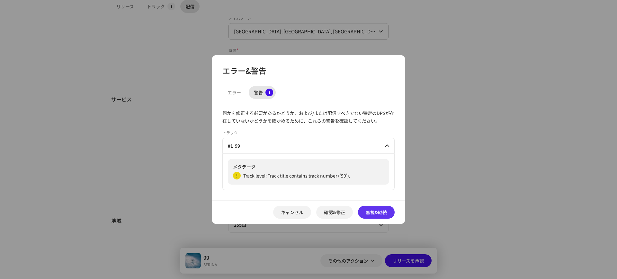
click at [370, 214] on span "無視&継続" at bounding box center [376, 212] width 21 height 13
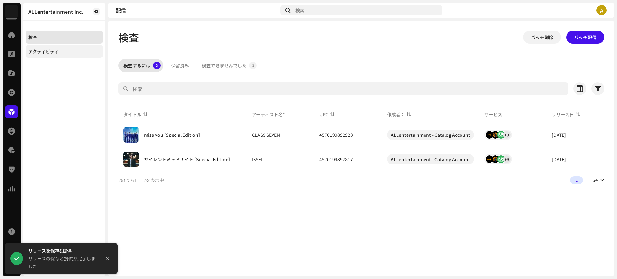
click at [59, 54] on div "アクティビティ" at bounding box center [64, 51] width 77 height 13
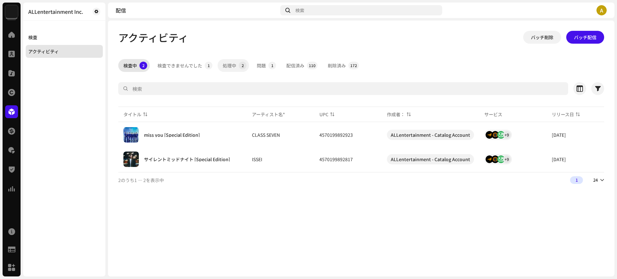
click at [223, 66] on div "処理中" at bounding box center [229, 65] width 13 height 13
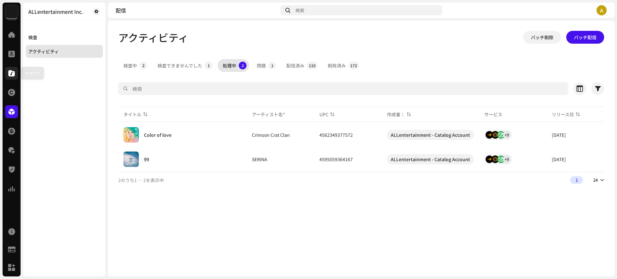
click at [11, 77] on div at bounding box center [11, 73] width 13 height 13
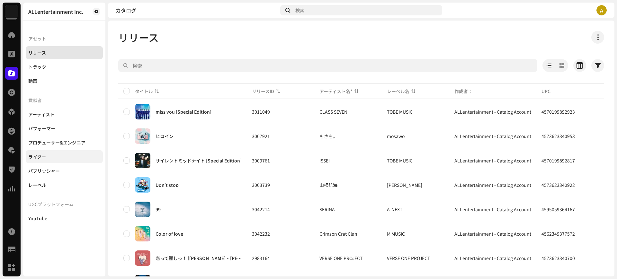
click at [36, 159] on div "ライター" at bounding box center [37, 156] width 18 height 5
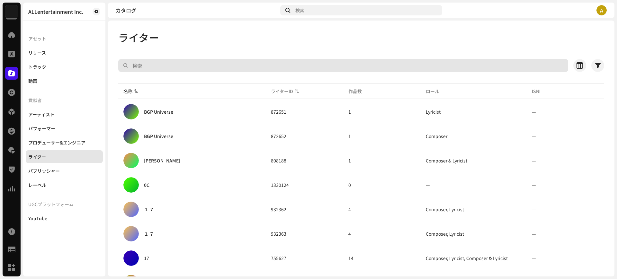
click at [201, 61] on input "text" at bounding box center [343, 65] width 450 height 13
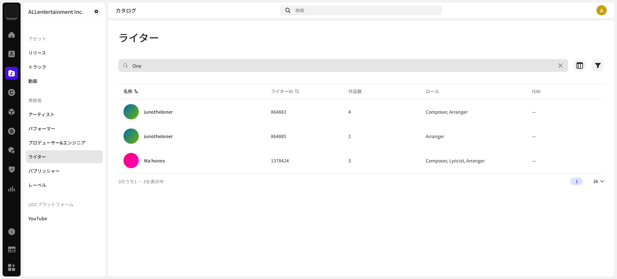
click at [163, 63] on input "One" at bounding box center [343, 65] width 450 height 13
type input "O"
type input "w"
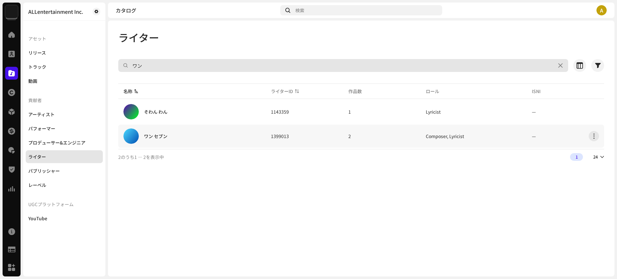
type input "ワン"
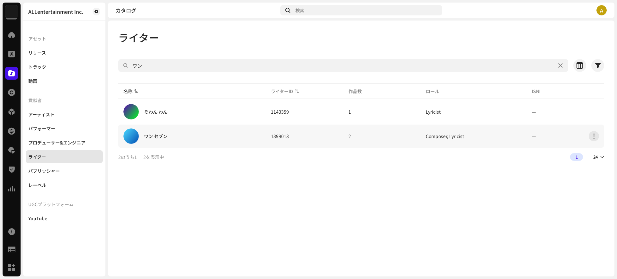
click at [164, 136] on div "ワン セブン" at bounding box center [155, 136] width 23 height 4
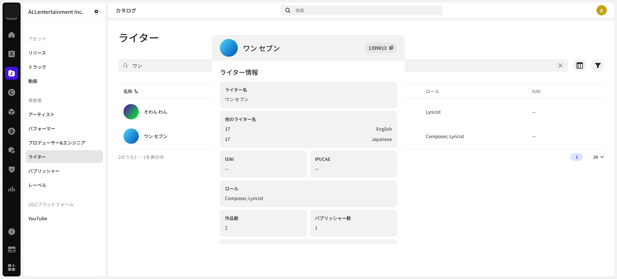
click at [422, 48] on div "ワン セブン 1399013 ライター情報 ライター名 ワン セブン 他のライター名 17 English 17 Japanese ISNI — IPI/CA…" at bounding box center [308, 139] width 617 height 279
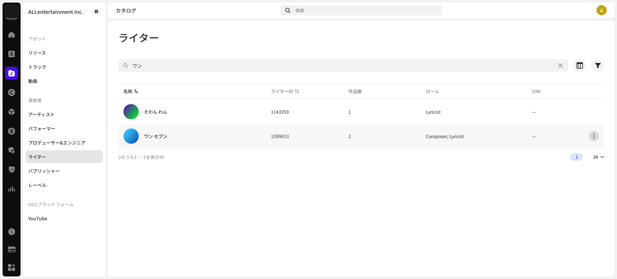
click at [596, 136] on button "button" at bounding box center [594, 136] width 10 height 10
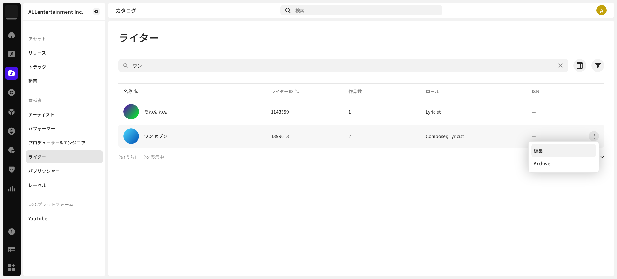
click at [576, 148] on div "編集" at bounding box center [564, 150] width 60 height 5
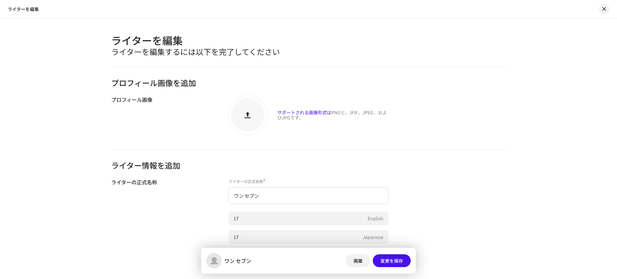
scroll to position [40, 0]
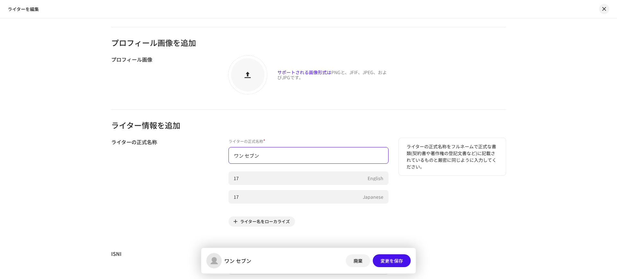
drag, startPoint x: 239, startPoint y: 155, endPoint x: 203, endPoint y: 150, distance: 37.0
click at [202, 151] on div "ライターの正式名称 ライターの正式名称 * ワン セブン 17 English 17 [DEMOGRAPHIC_DATA] ライター名をローカライズ ライター…" at bounding box center [308, 186] width 395 height 96
type input "ン"
type input "お"
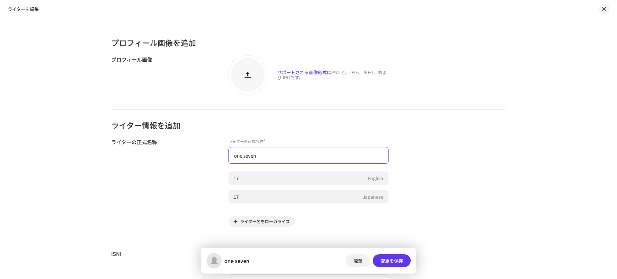
type input "one seven"
click at [394, 259] on span "変更を保存" at bounding box center [391, 261] width 22 height 13
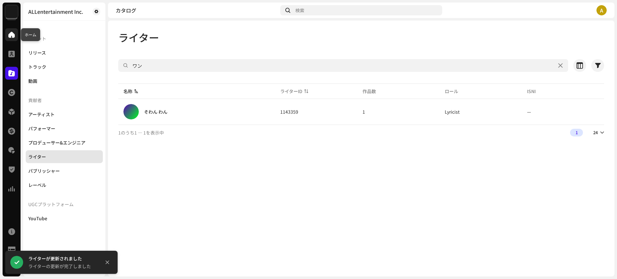
click at [14, 33] on span at bounding box center [11, 34] width 6 height 5
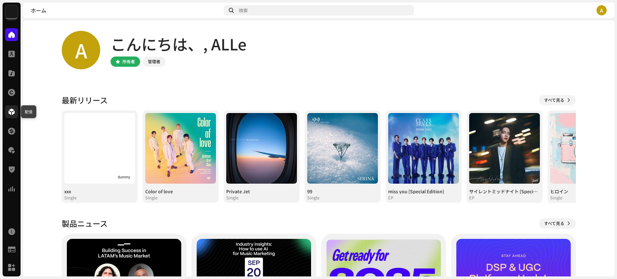
click at [14, 114] on span at bounding box center [11, 111] width 6 height 5
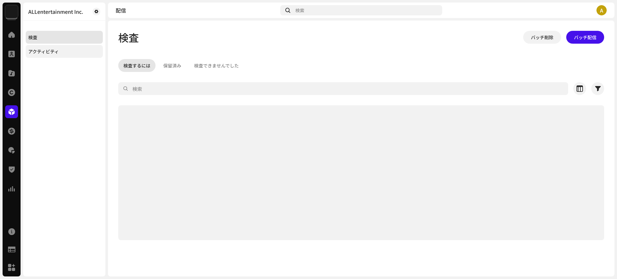
click at [58, 52] on div "アクティビティ" at bounding box center [43, 51] width 31 height 5
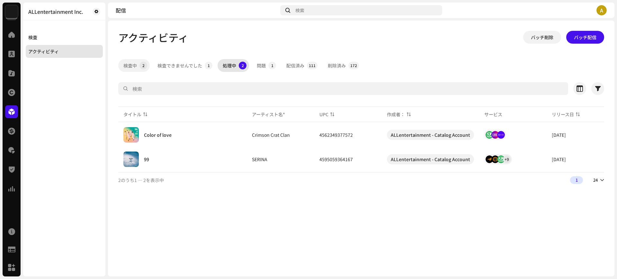
click at [133, 62] on div "検査中" at bounding box center [129, 65] width 13 height 13
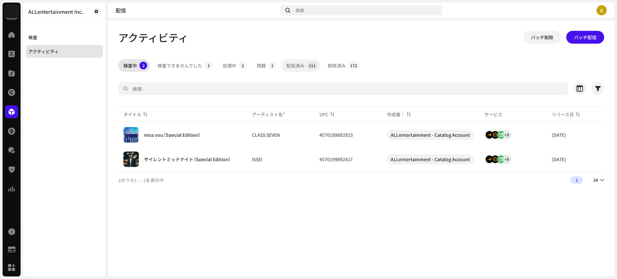
click at [292, 66] on div "配信済み" at bounding box center [295, 65] width 18 height 13
